Goal: Find specific page/section: Find specific page/section

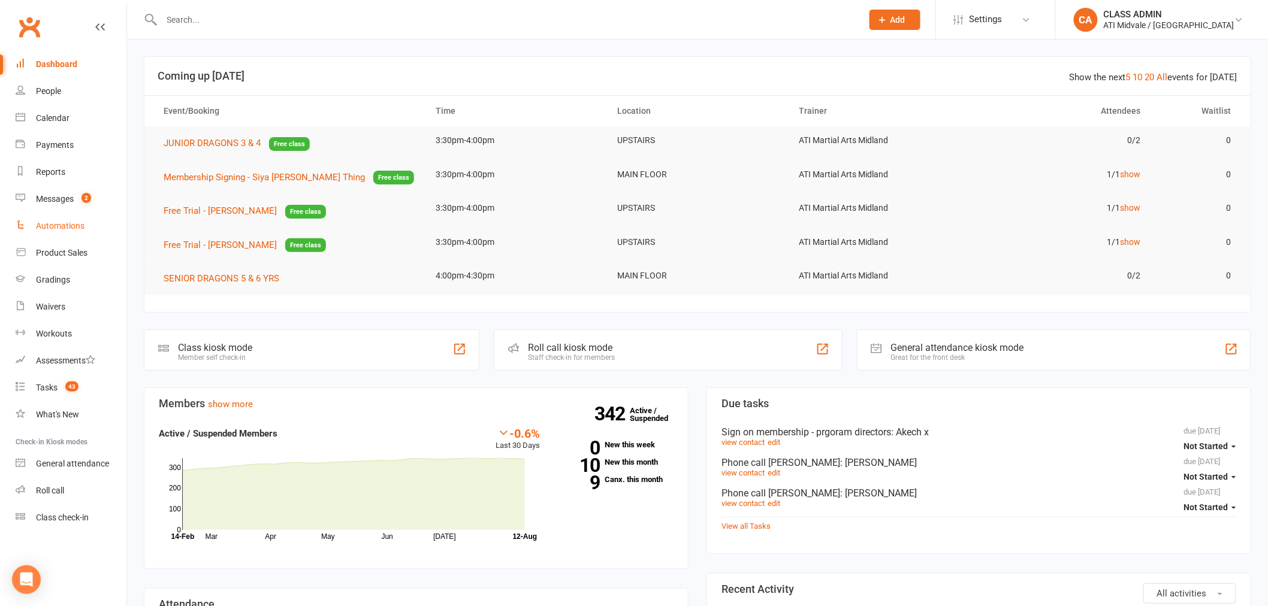
click at [52, 230] on div "Automations" at bounding box center [60, 226] width 49 height 10
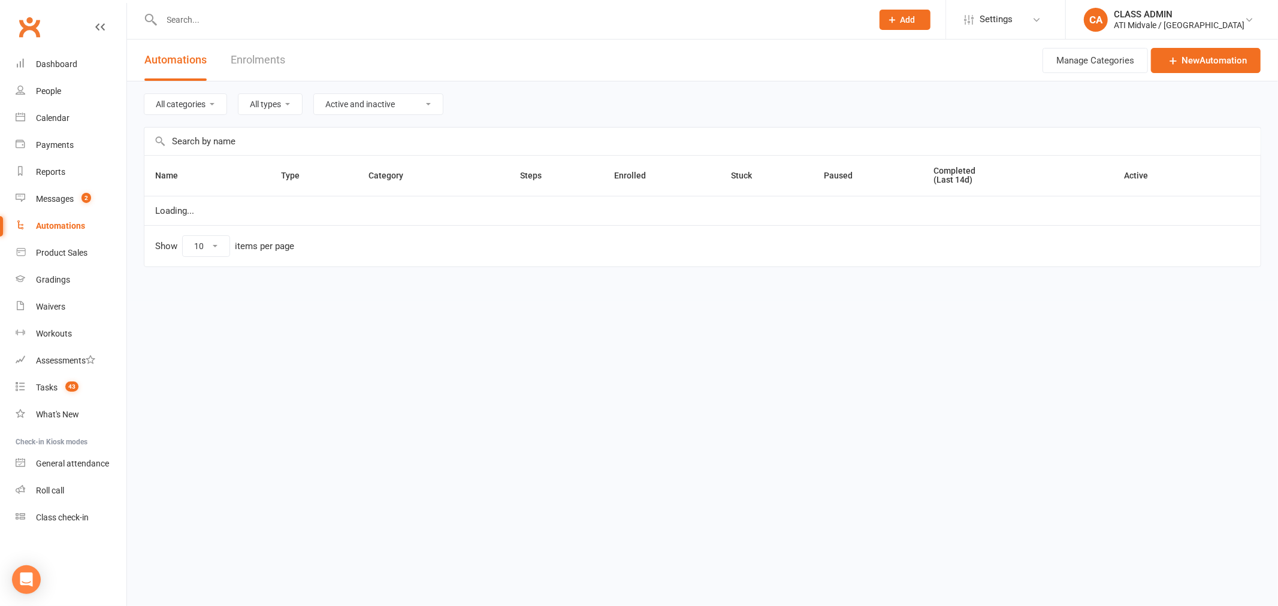
select select "100"
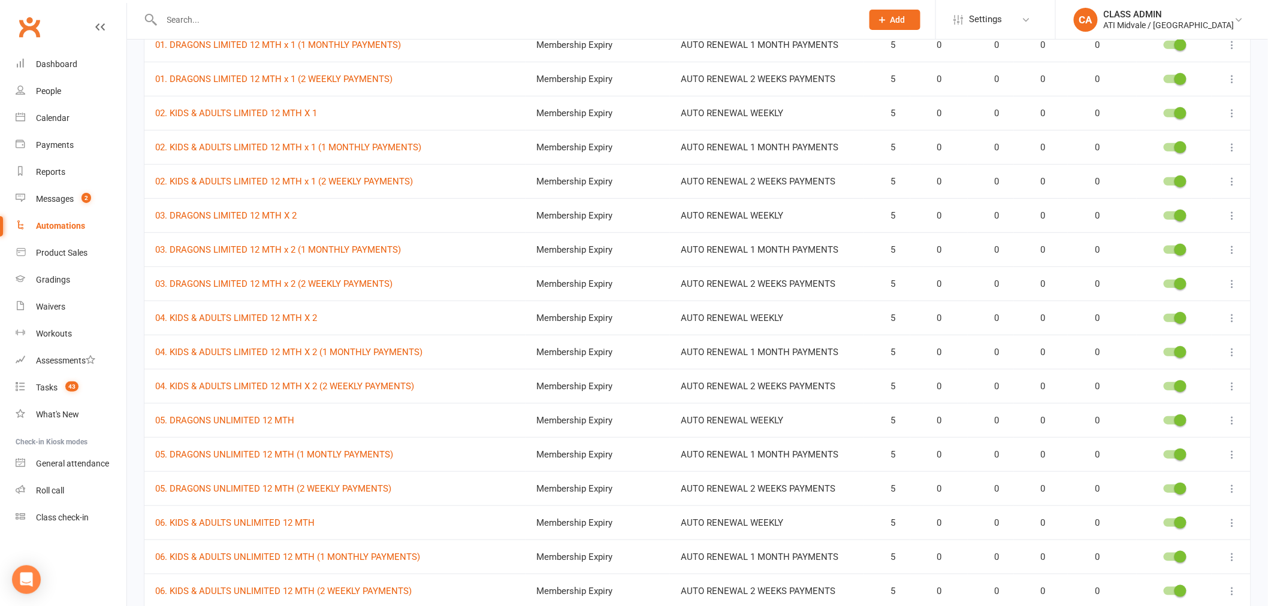
scroll to position [194, 0]
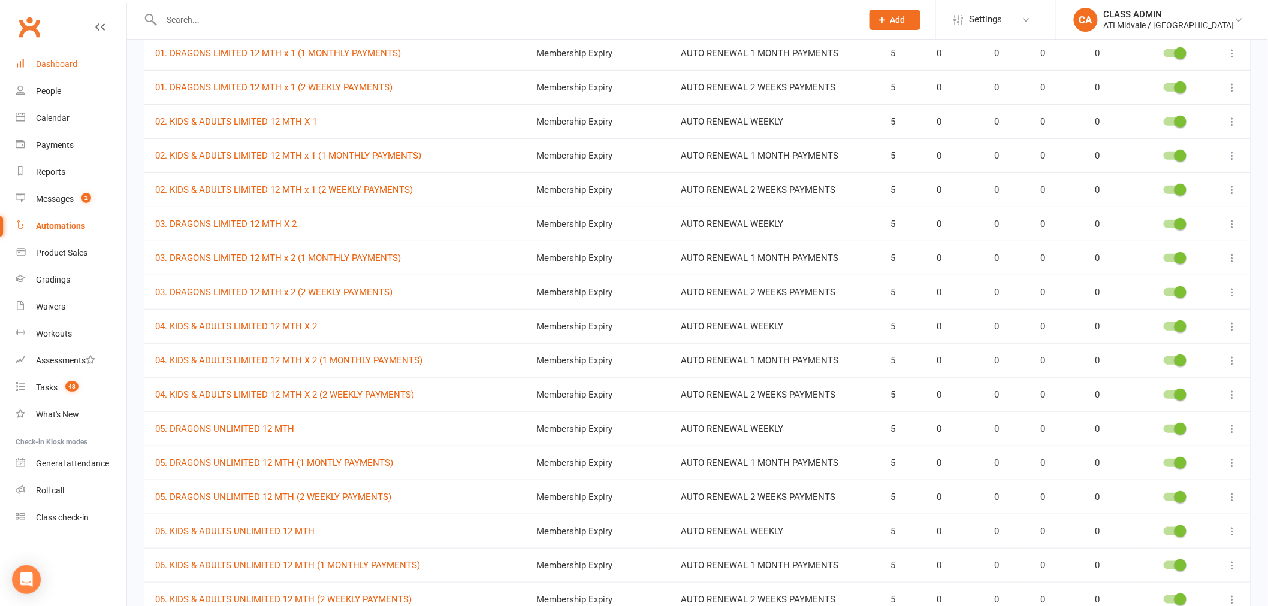
click at [61, 67] on div "Dashboard" at bounding box center [56, 64] width 41 height 10
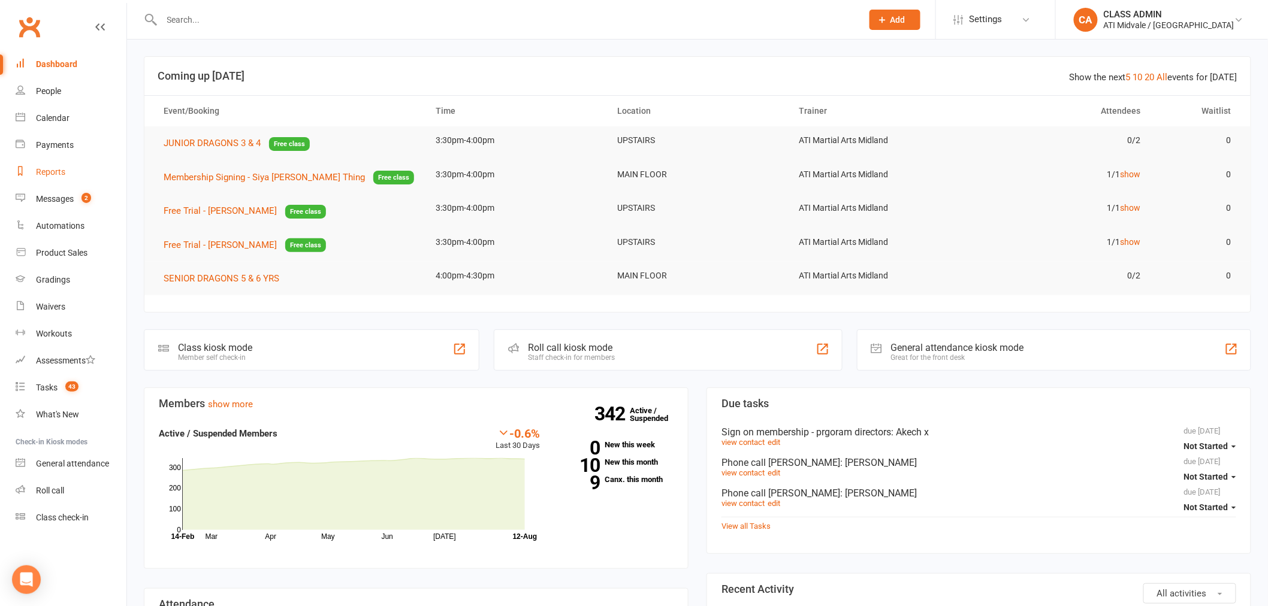
click at [43, 171] on div "Reports" at bounding box center [50, 172] width 29 height 10
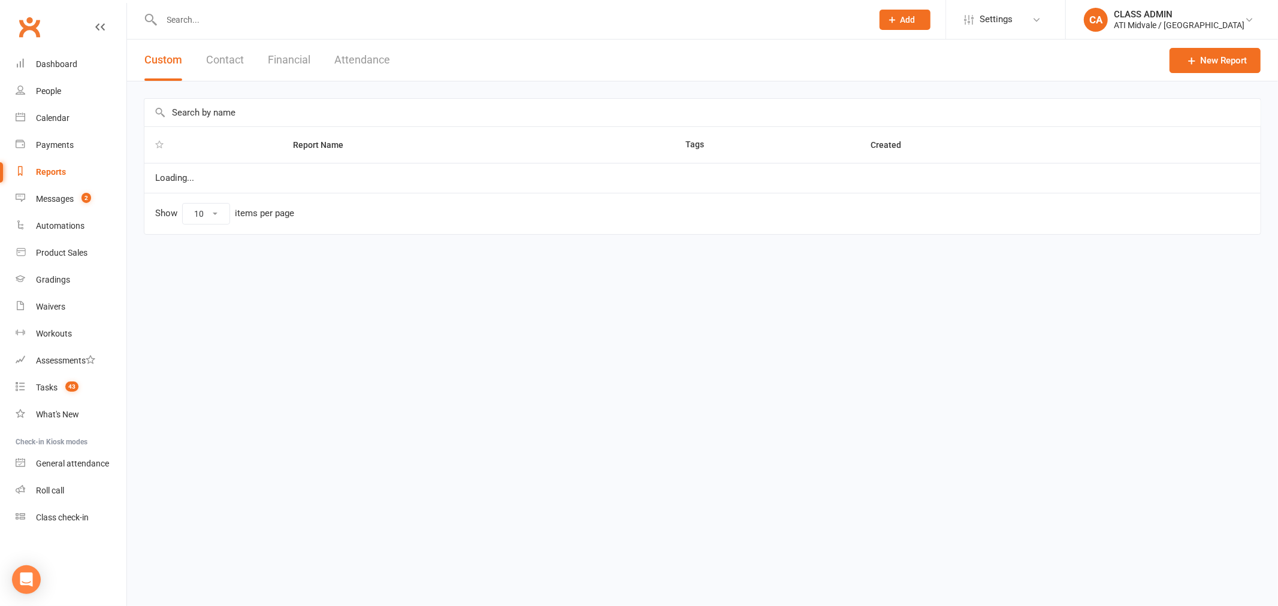
select select "100"
